Goal: Find specific page/section: Find specific page/section

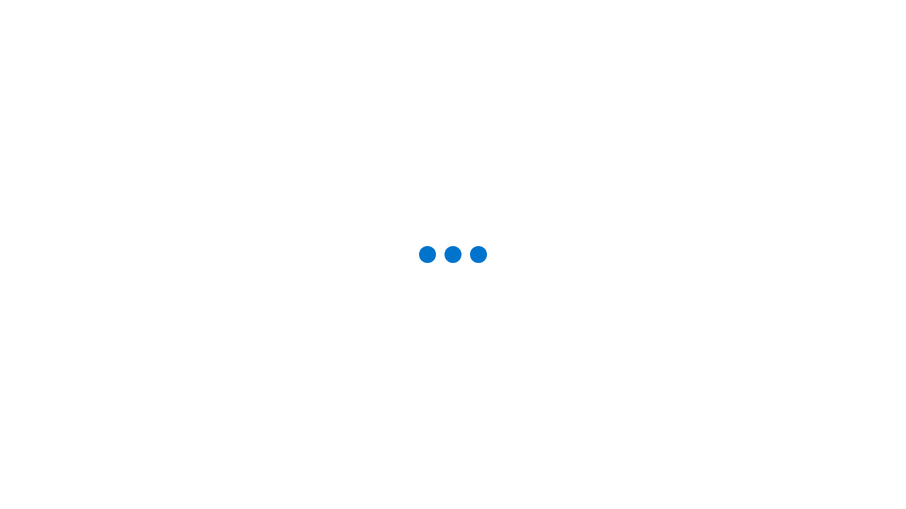
click at [0, 0] on div "Studio Projects" at bounding box center [0, 0] width 0 height 0
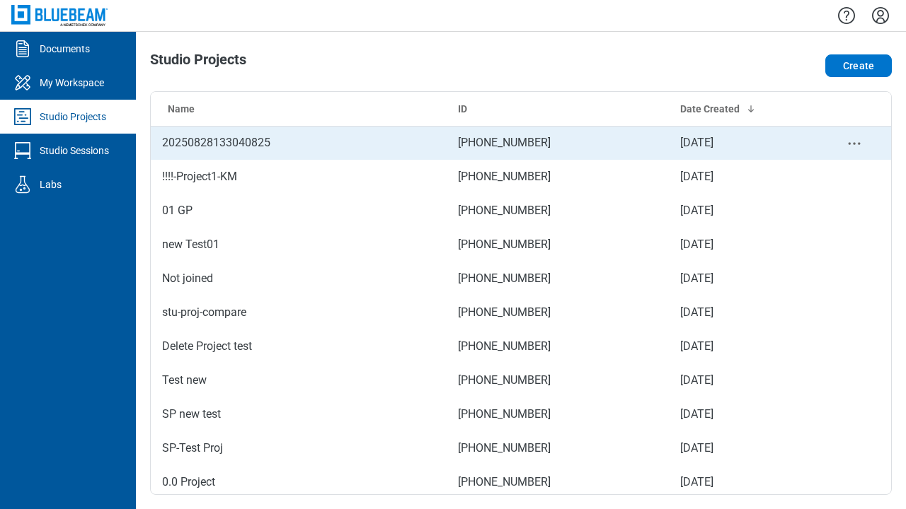
click at [515, 143] on td "[PHONE_NUMBER]" at bounding box center [557, 143] width 222 height 34
